Goal: Task Accomplishment & Management: Use online tool/utility

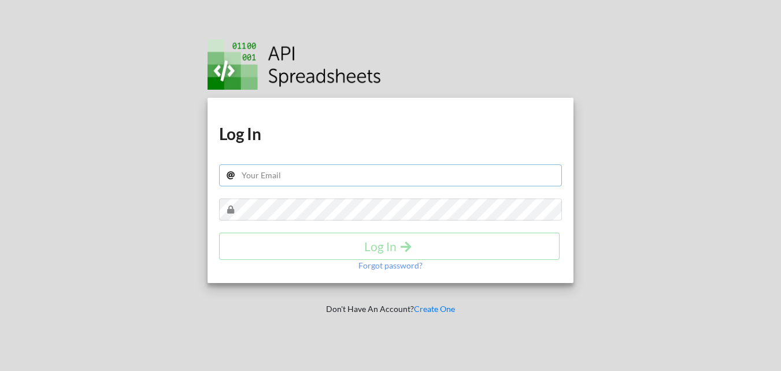
drag, startPoint x: 0, startPoint y: 0, endPoint x: 319, endPoint y: 184, distance: 368.2
click at [319, 184] on input "text" at bounding box center [390, 175] width 343 height 22
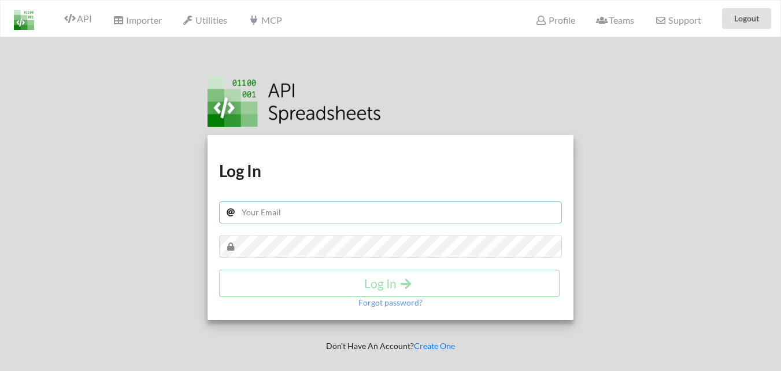
click at [290, 206] on input "text" at bounding box center [390, 212] width 343 height 22
type input "ruparelrealtyphp@gmail.com"
drag, startPoint x: 351, startPoint y: 215, endPoint x: 229, endPoint y: 206, distance: 122.3
click at [229, 206] on input "ruparelrealtyphp@gmail.com" at bounding box center [390, 212] width 343 height 22
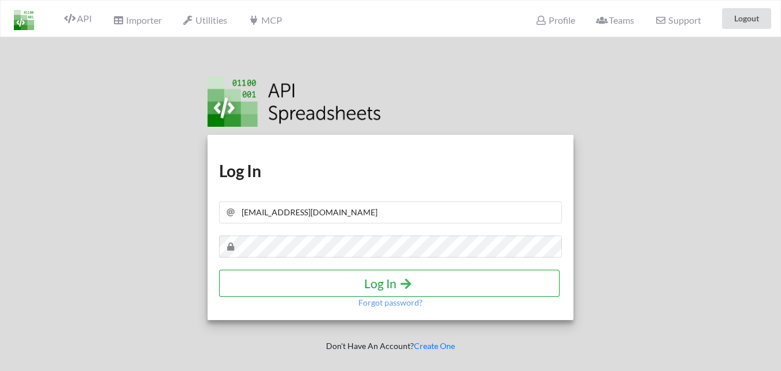
click at [388, 291] on button "Log In" at bounding box center [389, 282] width 340 height 27
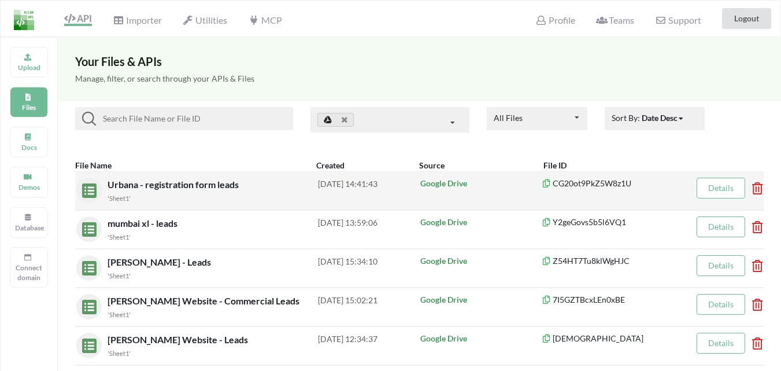
click at [755, 187] on icon at bounding box center [753, 184] width 3 height 5
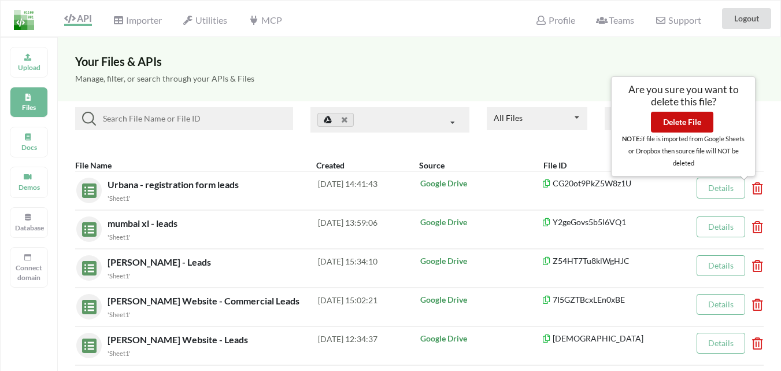
click at [691, 127] on button "Delete File" at bounding box center [682, 122] width 62 height 21
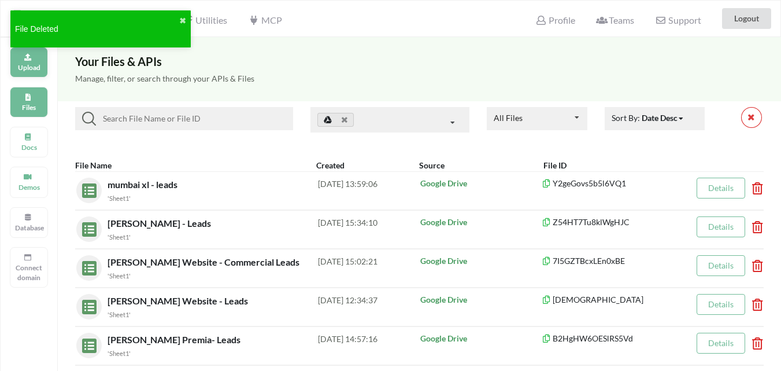
click at [32, 68] on p "Upload" at bounding box center [29, 67] width 28 height 10
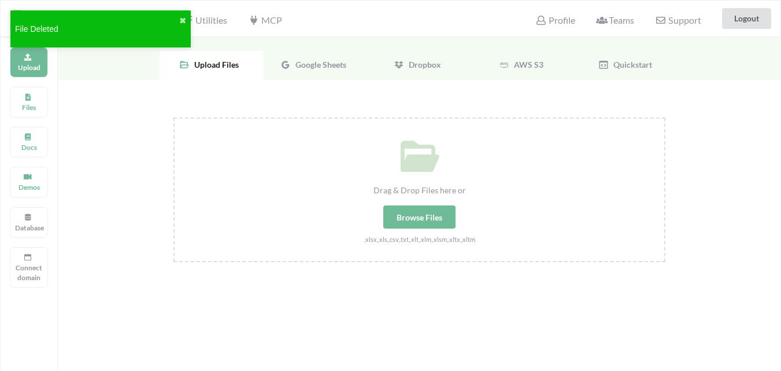
click at [321, 61] on span "Google Sheets" at bounding box center [318, 65] width 55 height 10
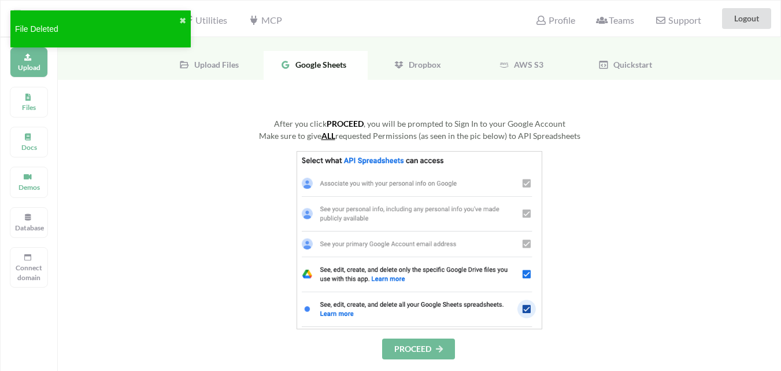
click at [413, 350] on button "PROCEED" at bounding box center [418, 348] width 73 height 21
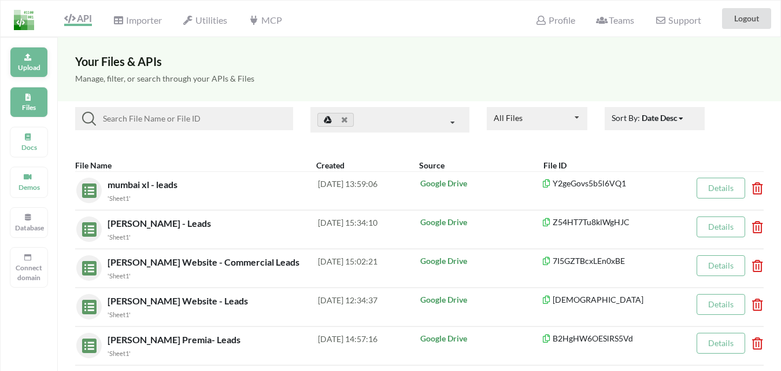
click at [45, 59] on div "Upload" at bounding box center [29, 62] width 38 height 31
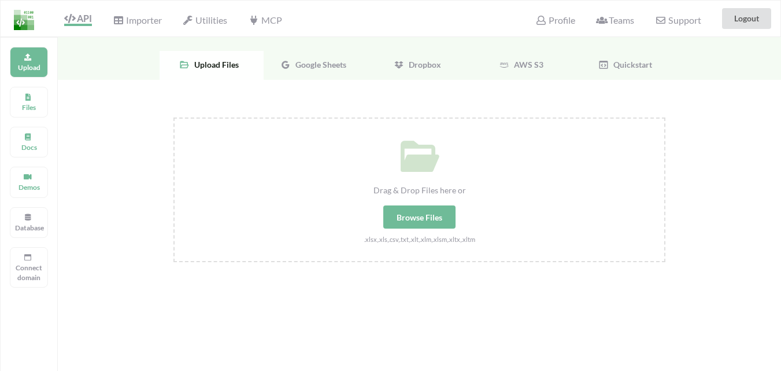
click at [403, 222] on div "Browse Files" at bounding box center [419, 216] width 72 height 23
click at [173, 117] on input "Drag & Drop Files here or Browse Files .xlsx,.xls,.csv,.txt,.xlt,.xlm,.xlsm,.xl…" at bounding box center [173, 117] width 0 height 0
click at [289, 60] on icon at bounding box center [285, 65] width 10 height 10
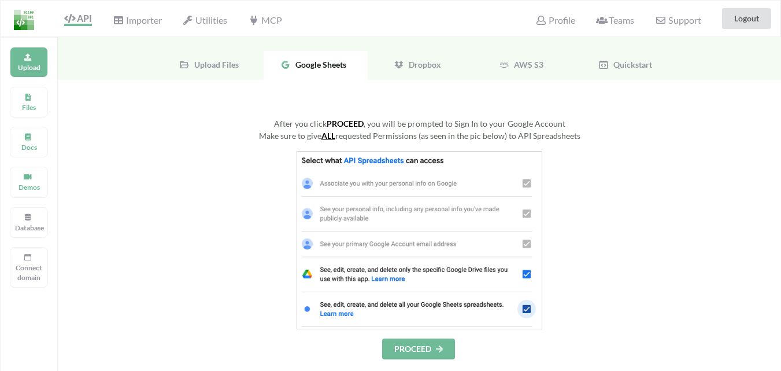
click at [415, 359] on div "After you click PROCEED , you will be prompted to Sign In to your Google Accoun…" at bounding box center [419, 358] width 723 height 557
click at [417, 353] on button "PROCEED" at bounding box center [418, 348] width 73 height 21
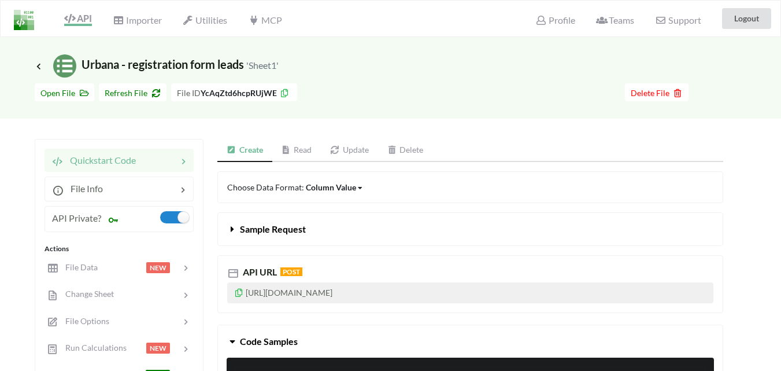
click at [242, 295] on icon at bounding box center [239, 291] width 10 height 8
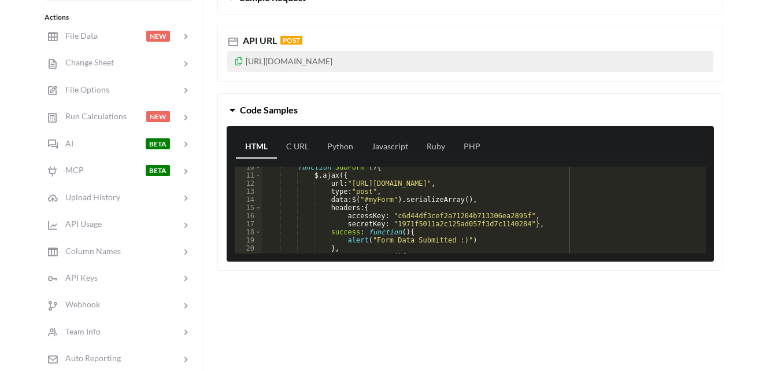
scroll to position [76, 0]
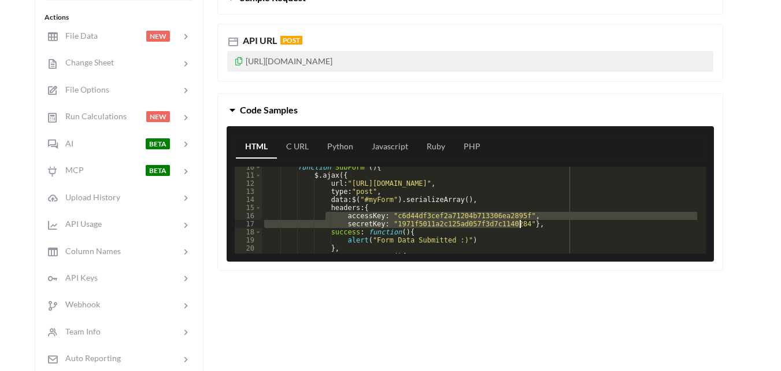
drag, startPoint x: 334, startPoint y: 215, endPoint x: 522, endPoint y: 222, distance: 188.6
click at [522, 222] on div "function SubForm ( ) { $ . ajax ({ url : "[URL][DOMAIN_NAME]" , type : "post" ,…" at bounding box center [479, 214] width 435 height 103
click at [350, 212] on div "function SubForm ( ) { $ . ajax ({ url : "[URL][DOMAIN_NAME]" , type : "post" ,…" at bounding box center [479, 209] width 435 height 87
drag, startPoint x: 341, startPoint y: 214, endPoint x: 523, endPoint y: 224, distance: 182.3
click at [523, 224] on div "function SubForm ( ) { $ . ajax ({ url : "[URL][DOMAIN_NAME]" , type : "post" ,…" at bounding box center [479, 214] width 435 height 103
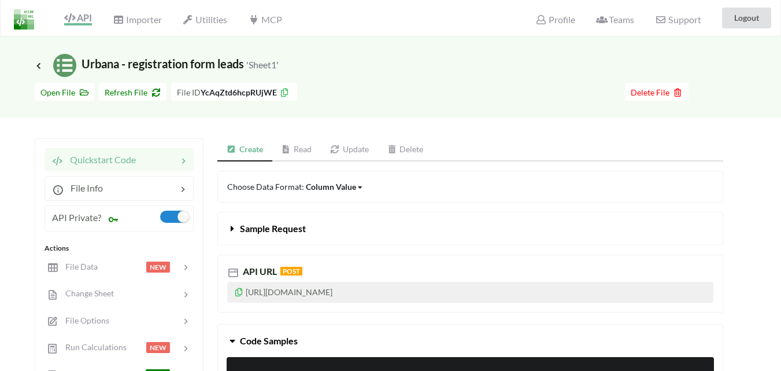
scroll to position [0, 0]
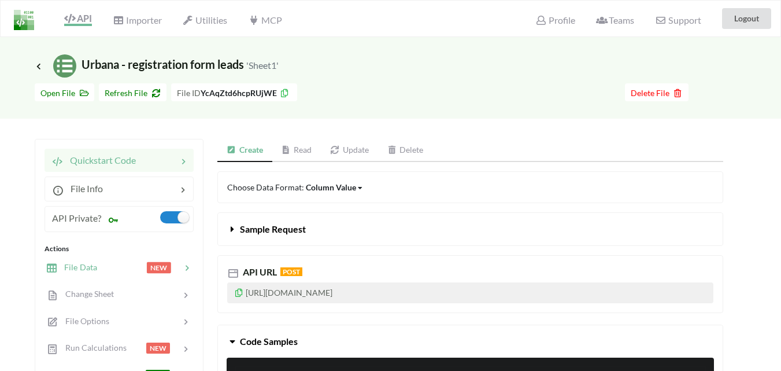
click at [83, 271] on span "File Data" at bounding box center [77, 267] width 40 height 10
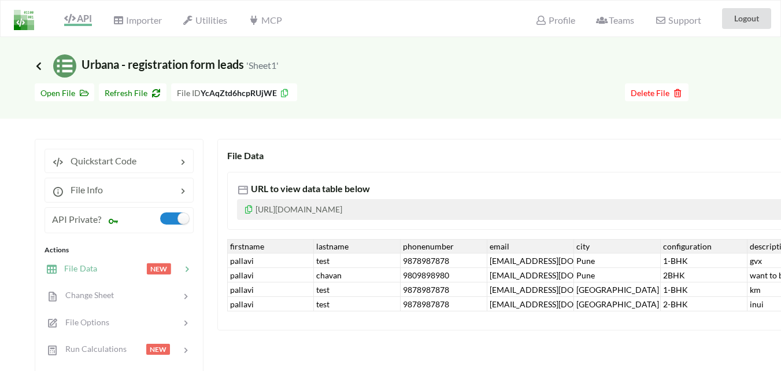
click at [35, 64] on icon at bounding box center [39, 65] width 10 height 9
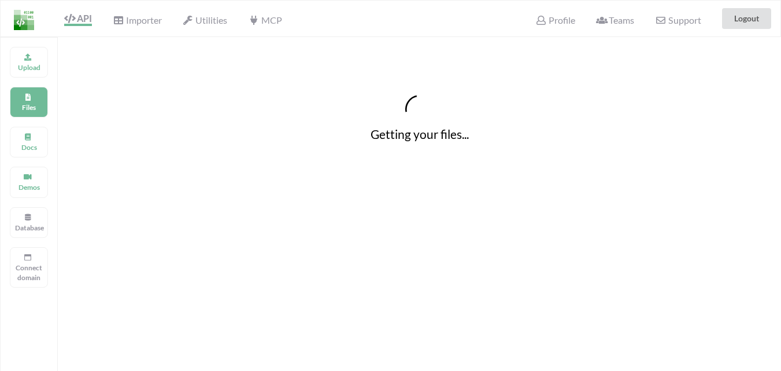
click at [35, 64] on p "Upload" at bounding box center [29, 67] width 28 height 10
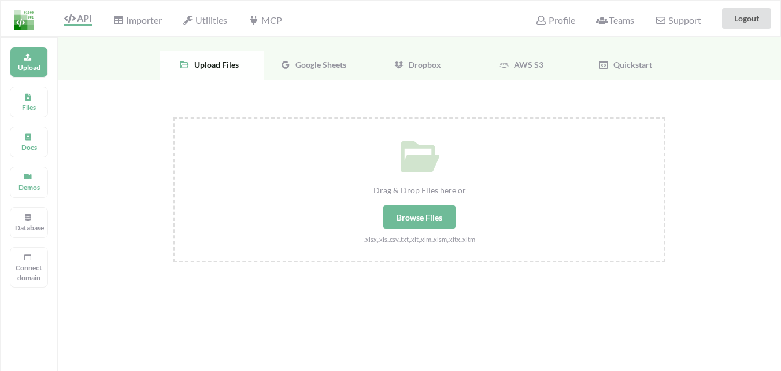
click at [294, 71] on div "Google Sheets" at bounding box center [316, 65] width 104 height 29
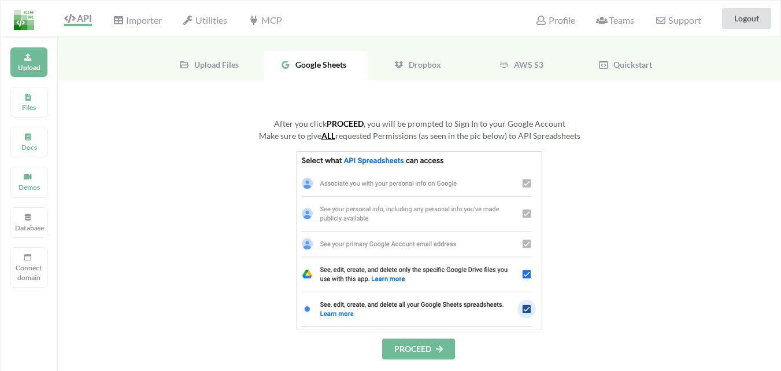
click at [424, 353] on button "PROCEED" at bounding box center [418, 348] width 73 height 21
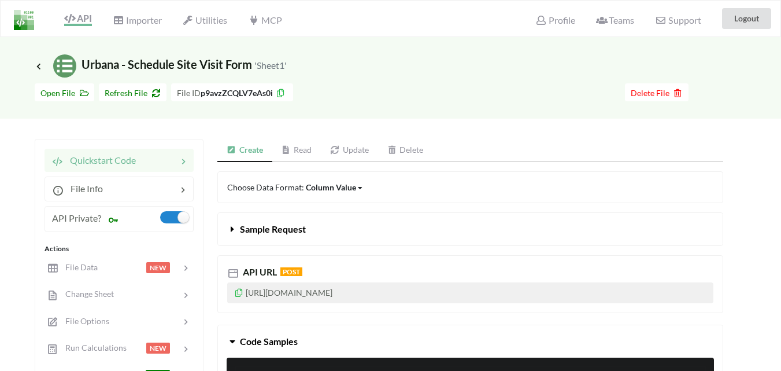
click at [236, 293] on icon at bounding box center [239, 291] width 10 height 8
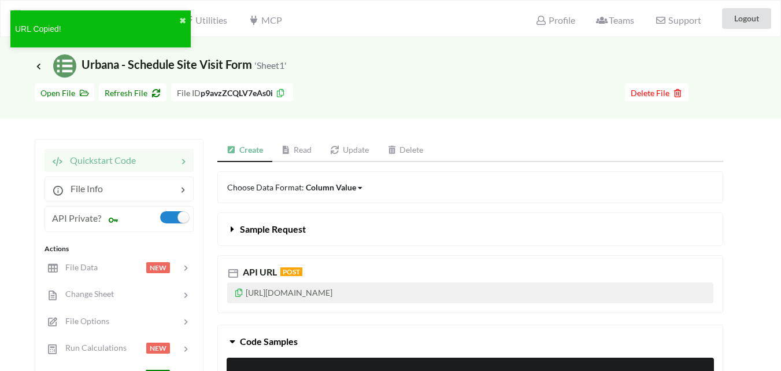
click at [240, 293] on icon at bounding box center [239, 291] width 10 height 8
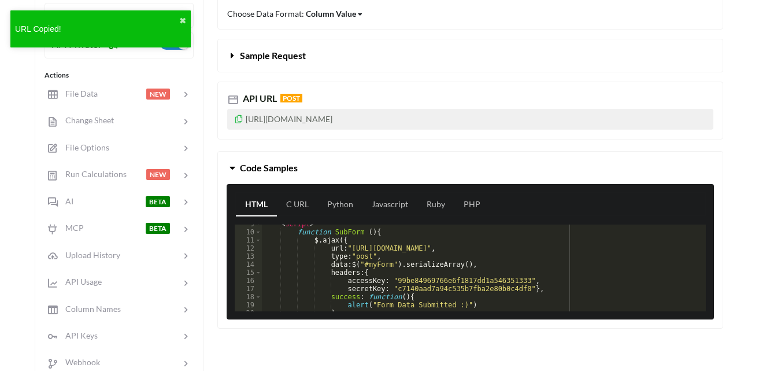
scroll to position [104, 0]
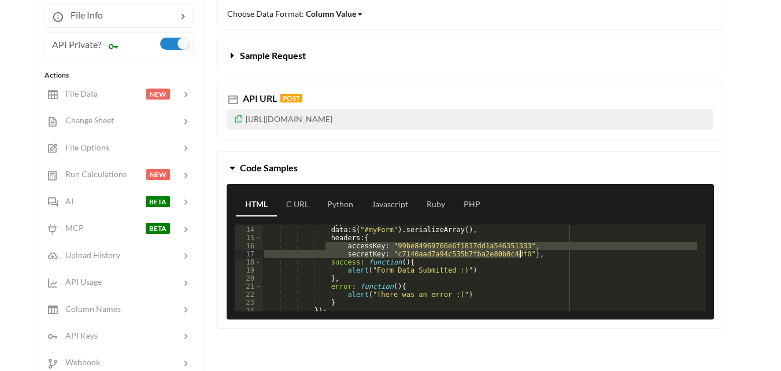
drag, startPoint x: 352, startPoint y: 250, endPoint x: 522, endPoint y: 254, distance: 170.0
click at [522, 254] on div "type : "post" , data : $ ( "#myForm" ) . serializeArray ( ) , headers : { acces…" at bounding box center [479, 268] width 435 height 103
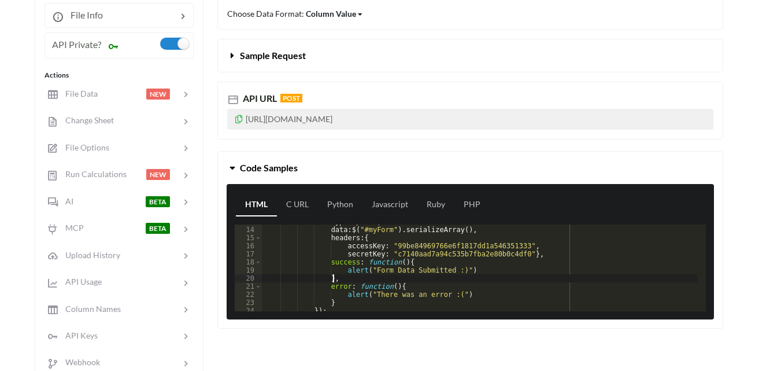
click at [406, 277] on div "type : "post" , data : $ ( "#myForm" ) . serializeArray ( ) , headers : { acces…" at bounding box center [479, 268] width 435 height 103
click at [402, 249] on div "type : "post" , data : $ ( "#myForm" ) . serializeArray ( ) , headers : { acces…" at bounding box center [479, 268] width 435 height 103
click at [242, 120] on icon at bounding box center [239, 117] width 10 height 8
